Goal: Information Seeking & Learning: Learn about a topic

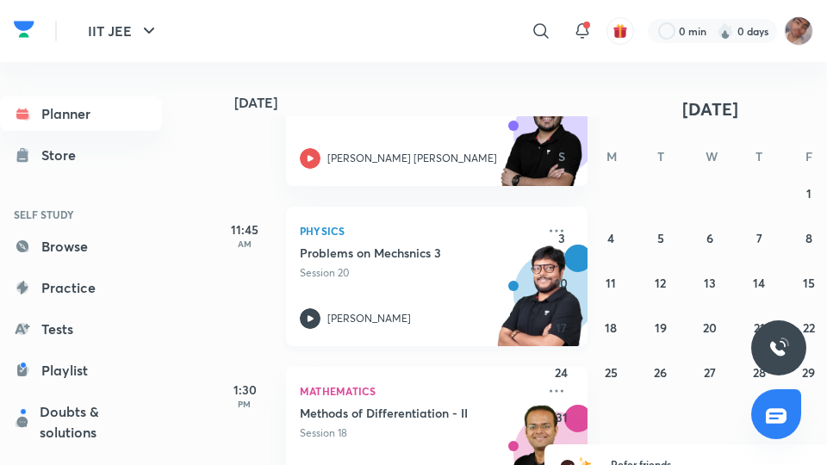
scroll to position [545, 0]
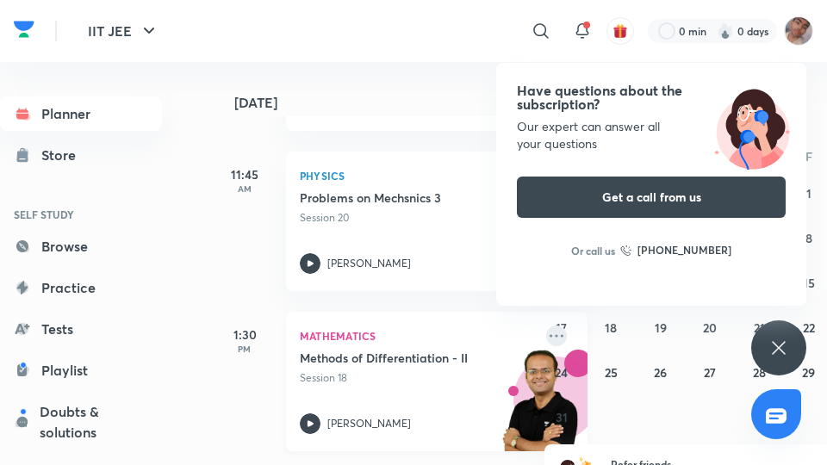
click at [556, 336] on icon at bounding box center [557, 335] width 14 height 3
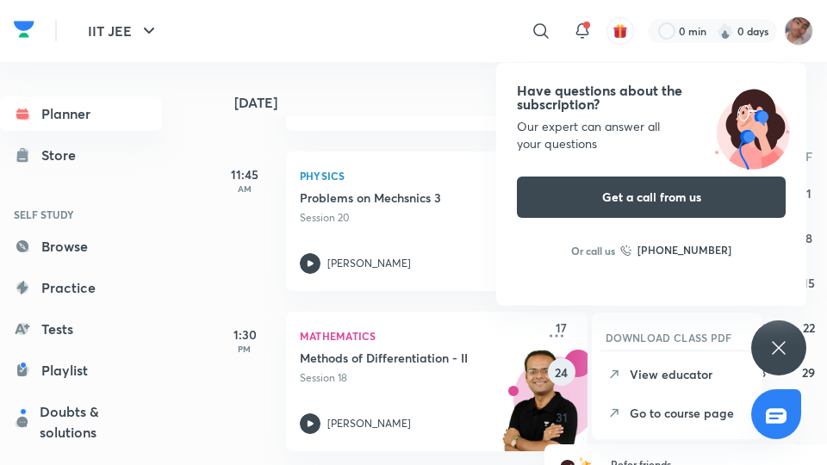
drag, startPoint x: 674, startPoint y: 414, endPoint x: 552, endPoint y: 367, distance: 130.9
click at [673, 412] on p "Go to course page" at bounding box center [689, 413] width 119 height 18
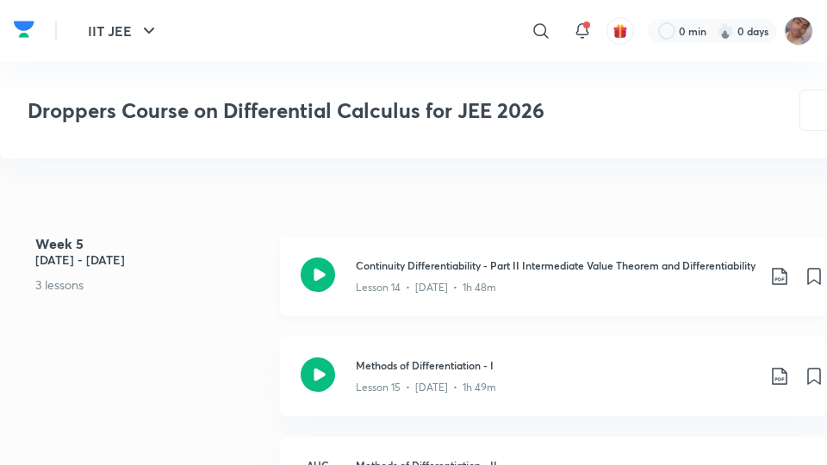
scroll to position [2816, 0]
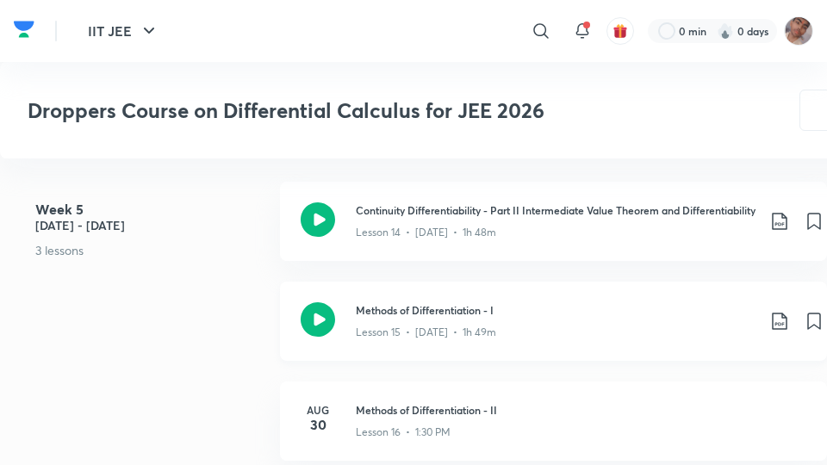
click at [371, 318] on h3 "Methods of Differentiation - I" at bounding box center [556, 310] width 400 height 16
